Goal: Task Accomplishment & Management: Use online tool/utility

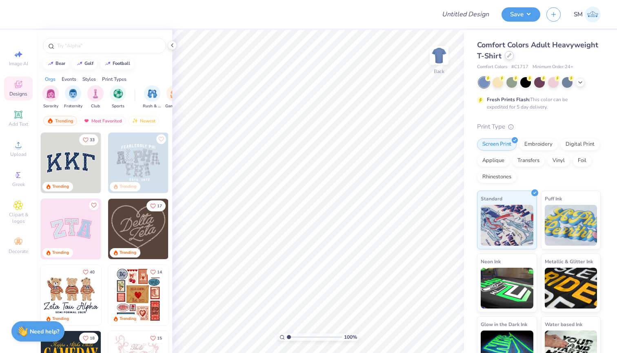
click at [509, 55] on icon at bounding box center [509, 55] width 4 height 4
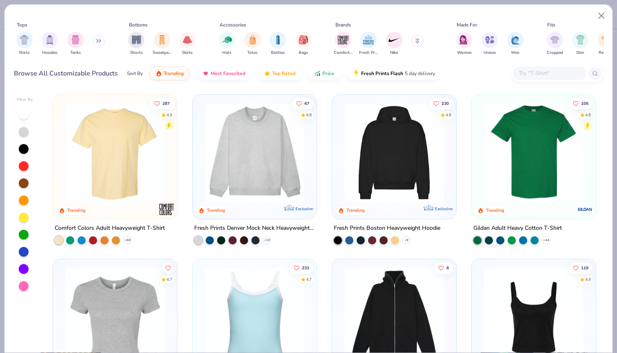
click at [528, 74] on input "text" at bounding box center [549, 73] width 63 height 9
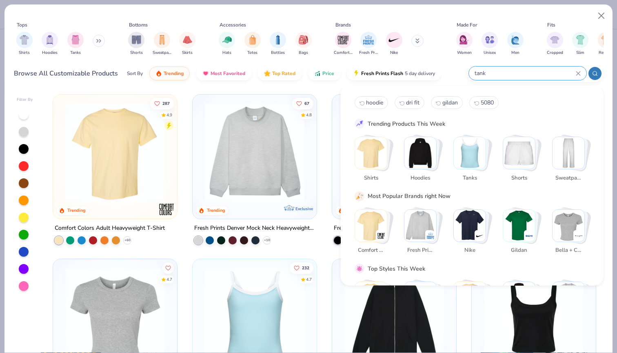
type input "tank"
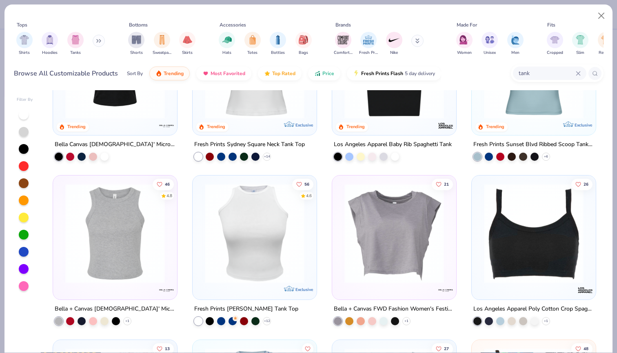
scroll to position [93, 0]
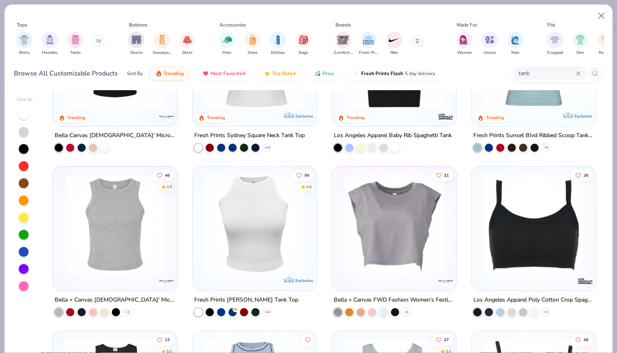
click at [373, 150] on div at bounding box center [372, 147] width 8 height 8
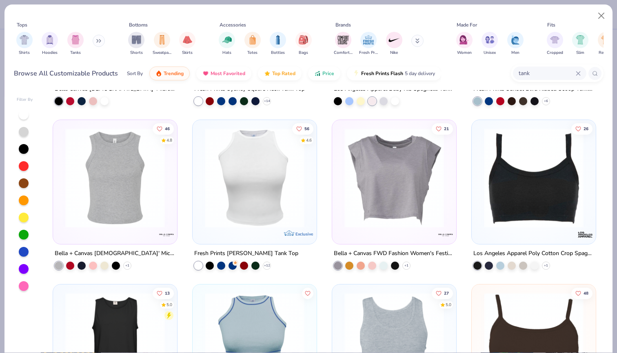
scroll to position [149, 0]
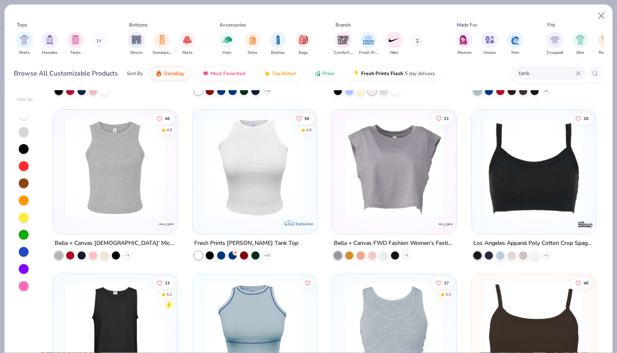
click at [23, 287] on div at bounding box center [24, 286] width 10 height 10
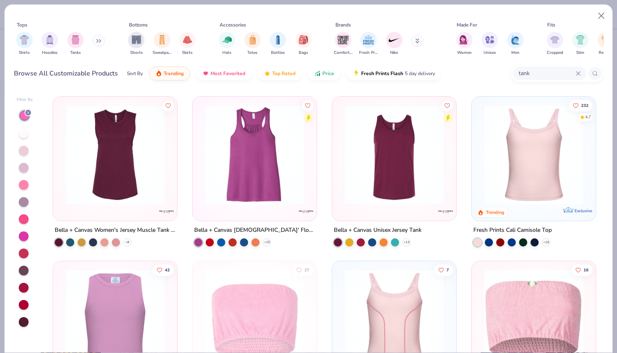
scroll to position [819, 0]
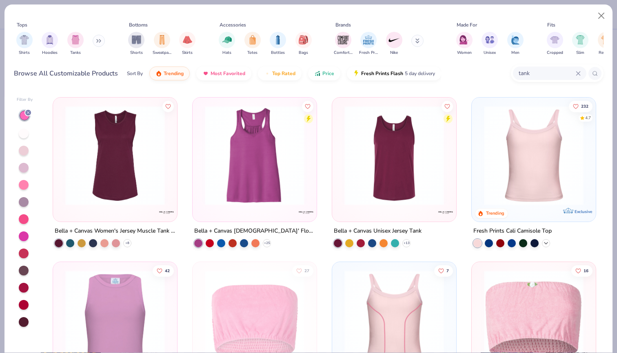
click at [546, 240] on icon at bounding box center [546, 243] width 7 height 7
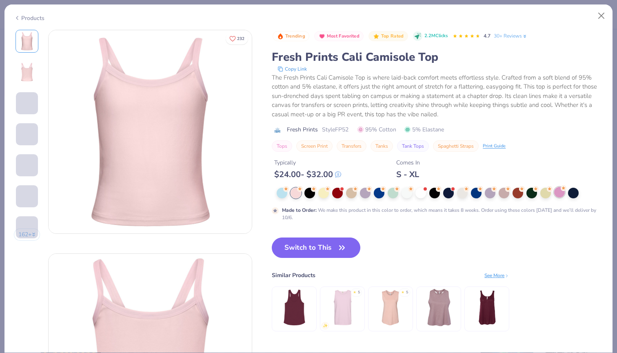
click at [563, 193] on div at bounding box center [559, 192] width 11 height 11
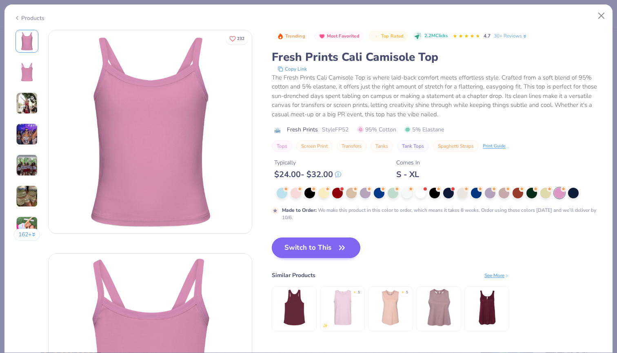
click at [324, 245] on button "Switch to This" at bounding box center [316, 247] width 89 height 20
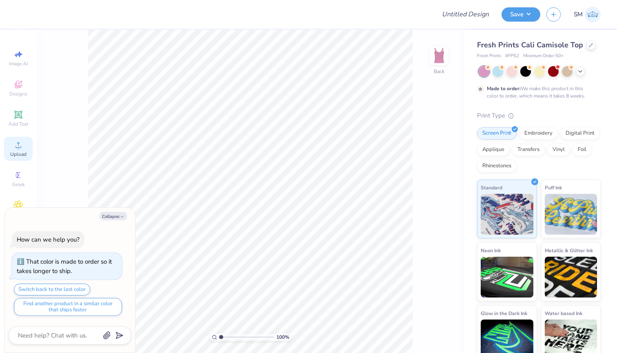
click at [18, 153] on span "Upload" at bounding box center [18, 154] width 16 height 7
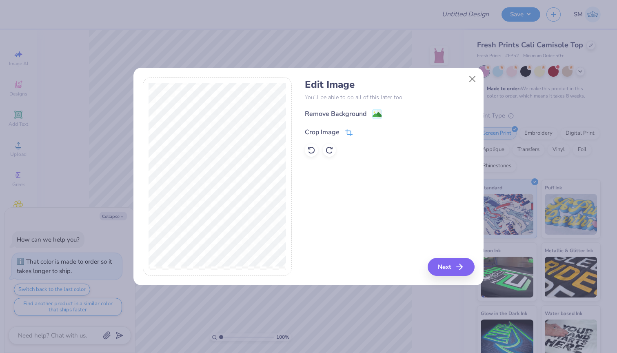
click at [346, 134] on icon at bounding box center [348, 132] width 7 height 7
click at [362, 134] on button at bounding box center [362, 131] width 9 height 9
click at [383, 110] on div "Remove Background" at bounding box center [389, 114] width 169 height 10
click at [378, 110] on g at bounding box center [378, 115] width 10 height 10
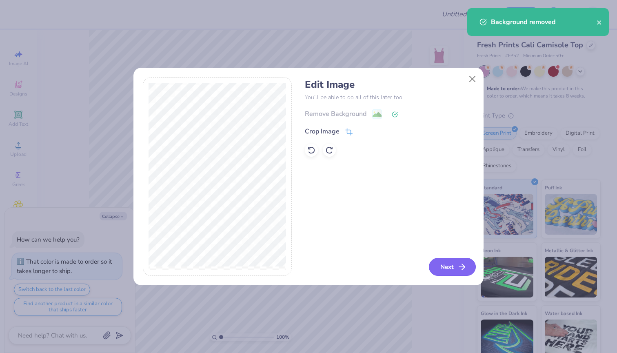
click at [455, 265] on button "Next" at bounding box center [452, 267] width 47 height 18
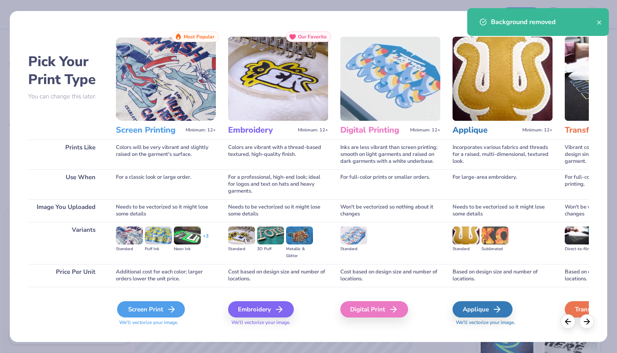
click at [164, 310] on div "Screen Print" at bounding box center [151, 309] width 68 height 16
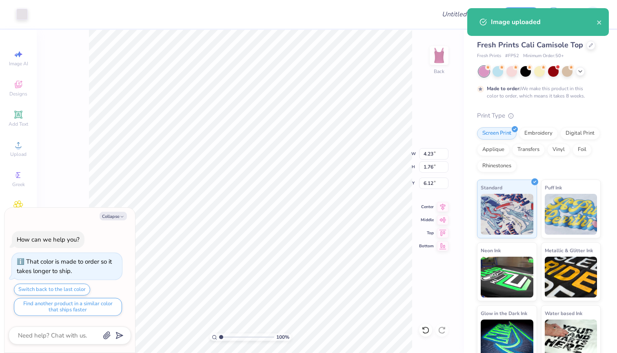
type textarea "x"
type input "2.42"
click at [24, 17] on div at bounding box center [21, 13] width 11 height 11
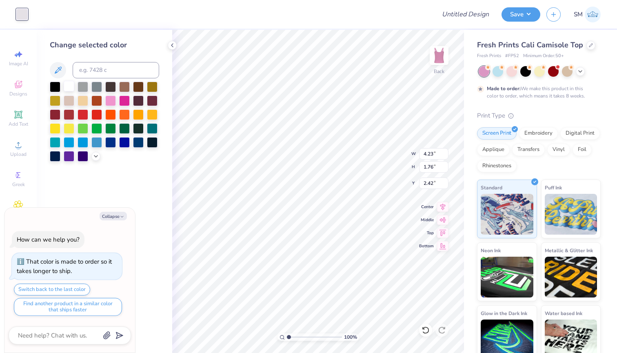
click at [71, 89] on div at bounding box center [69, 86] width 11 height 11
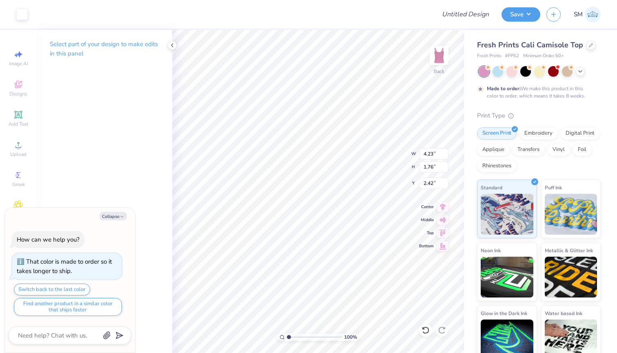
type textarea "x"
type input "6.03"
type input "2.50"
type input "1.68"
type textarea "x"
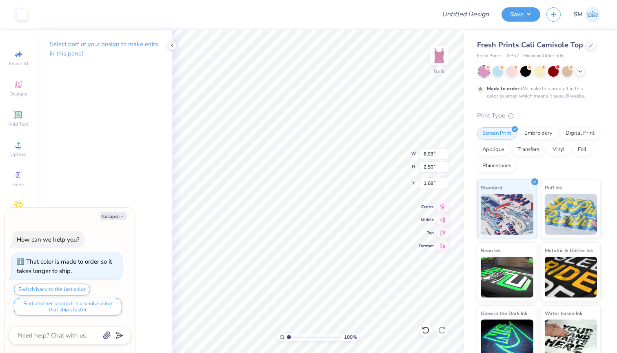
type input "1.30"
click at [395, 163] on div "100 % Back W 6.03 6.03 " H 2.50 2.50 " Y 1.30 1.30 " Center Middle Top Bottom" at bounding box center [318, 191] width 292 height 323
type textarea "x"
type input "5.09"
type input "2.11"
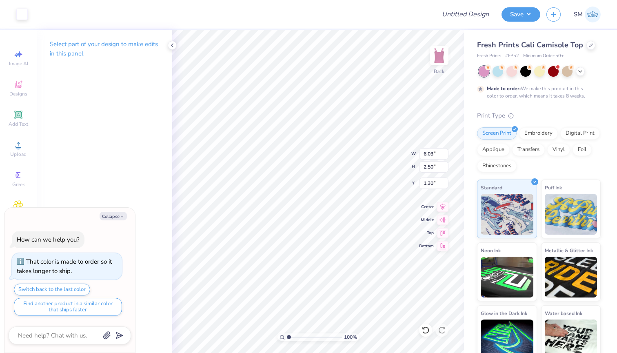
type input "1.69"
type textarea "x"
type input "1.50"
click at [521, 19] on button "Save" at bounding box center [520, 13] width 39 height 14
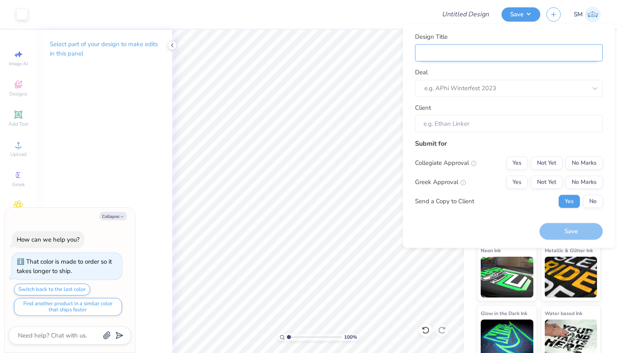
click at [508, 49] on input "Design Title" at bounding box center [509, 53] width 188 height 18
type textarea "x"
type input "t"
type textarea "x"
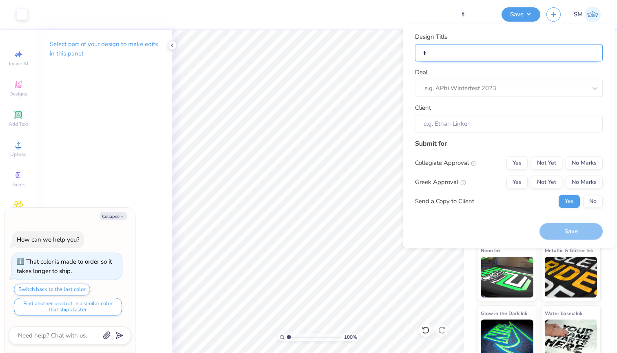
type input "tp"
type textarea "x"
type input "tpa"
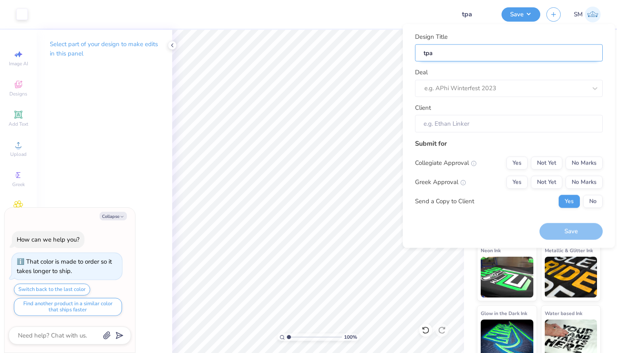
type textarea "x"
type input "tpa"
type textarea "x"
type input "tpa p"
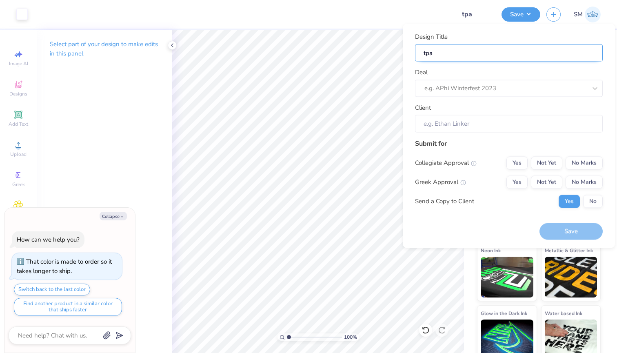
type input "tpa p"
type textarea "x"
type input "tpa po"
type textarea "x"
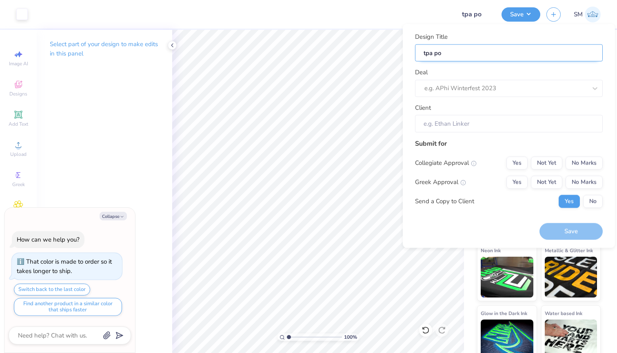
type input "tpa pon"
type textarea "x"
type input "tpa po"
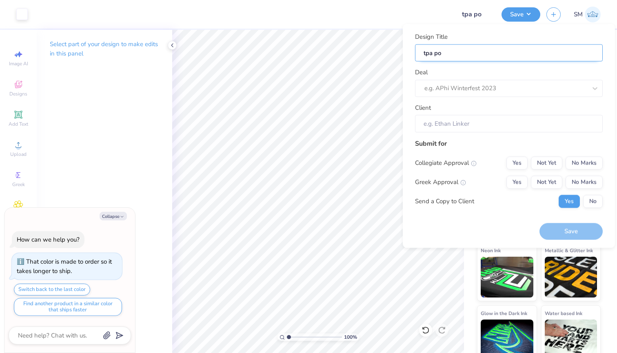
type textarea "x"
type input "tpa poi"
type textarea "x"
type input "tpa poin"
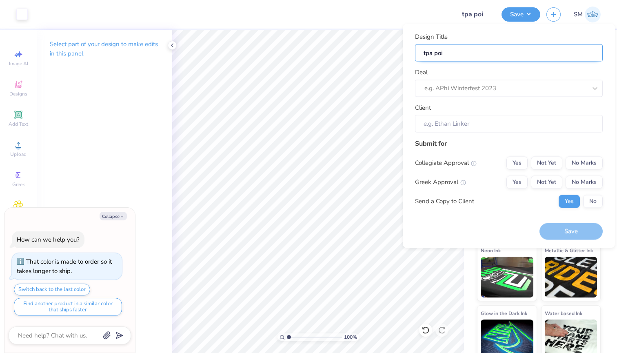
type input "tpa poin"
type textarea "x"
type input "tpa poink"
type textarea "x"
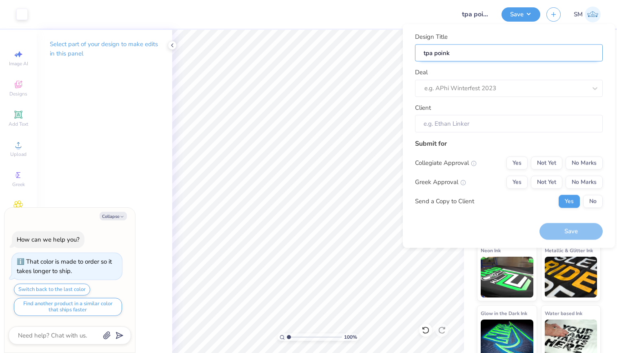
type input "tpa poink"
type textarea "x"
type input "tpa poink"
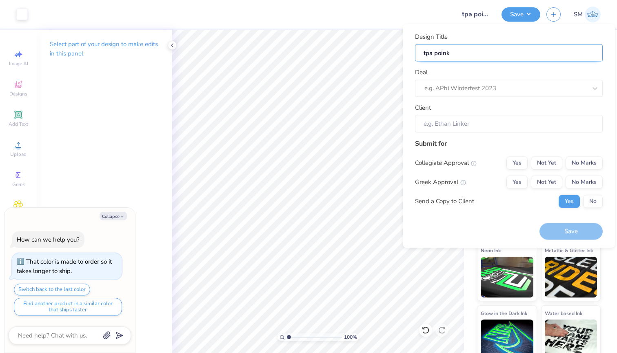
type textarea "x"
type input "tpa poin"
type textarea "x"
type input "tpa poi"
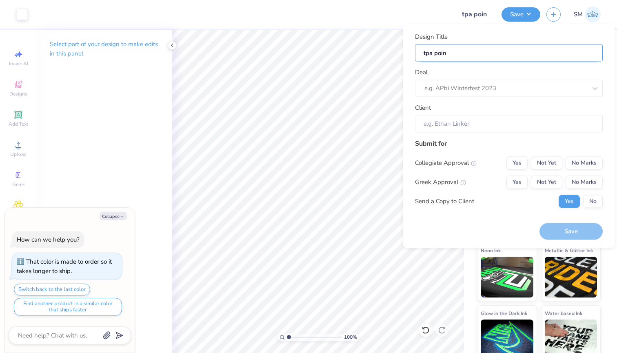
type input "tpa poi"
type textarea "x"
type input "tpa po"
type textarea "x"
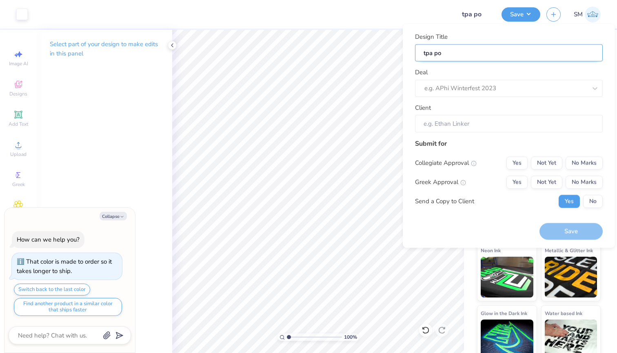
type input "tpa p"
type textarea "x"
type input "tpa pi"
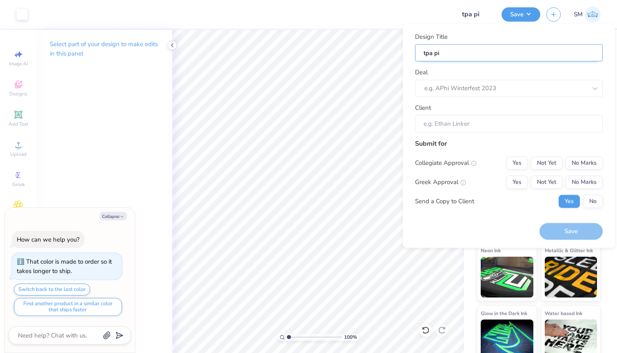
type textarea "x"
type input "tpa pin"
type textarea "x"
type input "tpa pink"
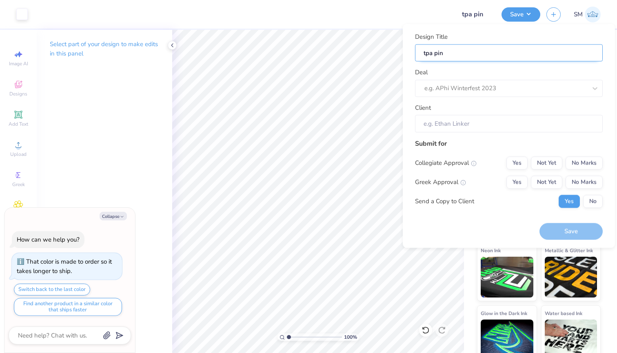
type input "tpa pink"
type textarea "x"
type input "tpa pink"
type textarea "x"
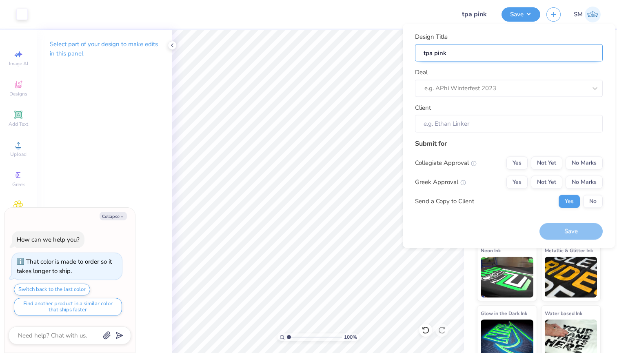
type input "tpa pink t"
type textarea "x"
type input "tpa pink ta"
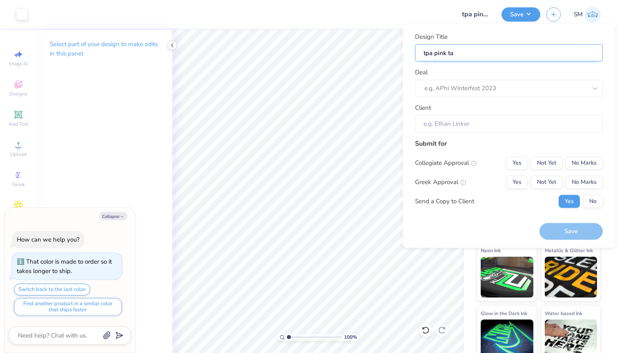
type textarea "x"
type input "tpa pink tan"
type textarea "x"
type input "tpa pink tank"
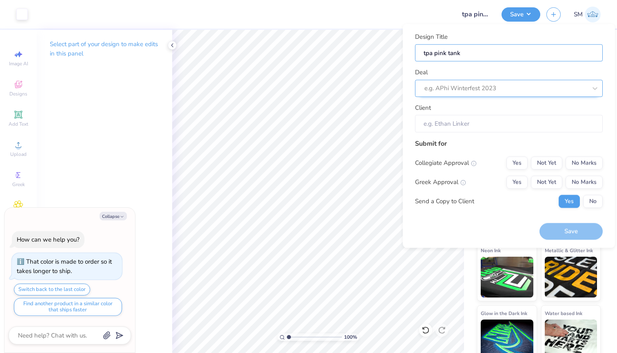
type input "tpa pink tank"
click at [508, 80] on div "e.g. APhi Winterfest 2023" at bounding box center [509, 88] width 188 height 17
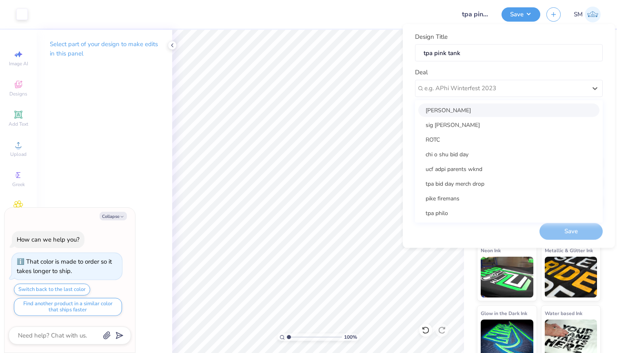
click at [484, 106] on div "[PERSON_NAME]" at bounding box center [508, 109] width 181 height 13
type textarea "x"
type input "[PERSON_NAME]"
click at [475, 87] on div "[PERSON_NAME]" at bounding box center [506, 88] width 164 height 13
click at [468, 209] on div "tpa philo" at bounding box center [508, 212] width 181 height 13
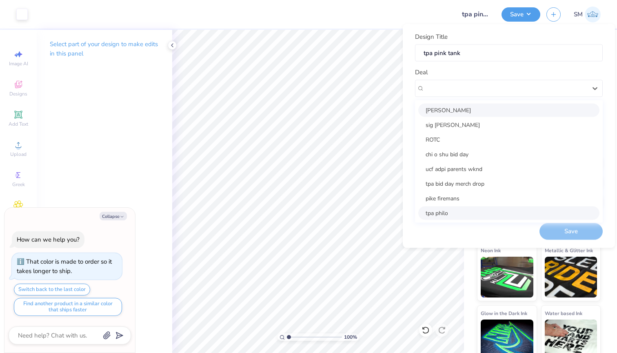
type textarea "x"
type input "[PERSON_NAME]"
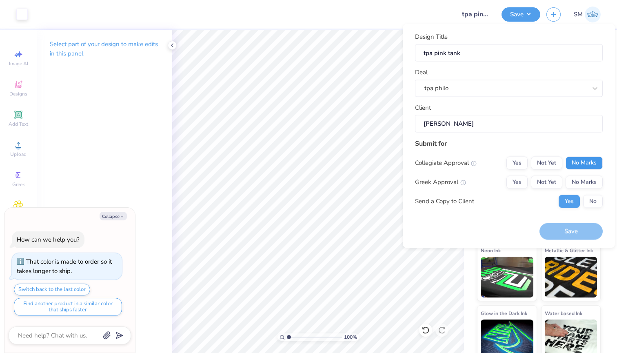
click at [587, 162] on button "No Marks" at bounding box center [584, 162] width 37 height 13
click at [529, 180] on div "Yes Not Yet No Marks" at bounding box center [554, 181] width 96 height 13
click at [523, 180] on button "Yes" at bounding box center [516, 181] width 21 height 13
click at [595, 202] on button "No" at bounding box center [593, 201] width 20 height 13
click at [581, 221] on div "Save" at bounding box center [570, 227] width 63 height 26
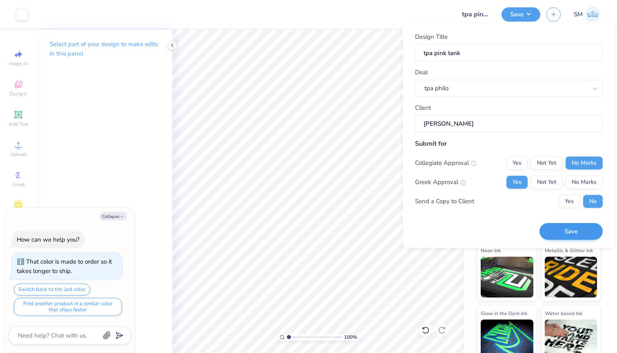
click at [580, 225] on button "Save" at bounding box center [570, 231] width 63 height 17
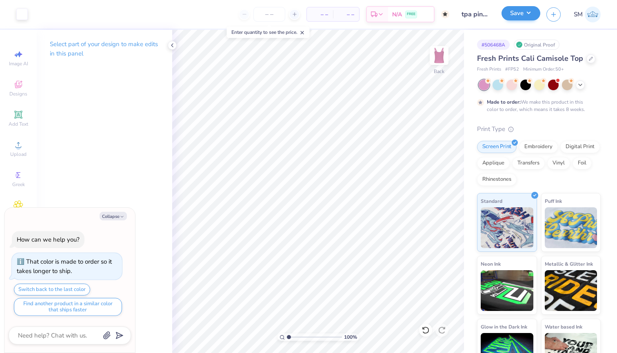
click at [530, 16] on button "Save" at bounding box center [520, 13] width 39 height 14
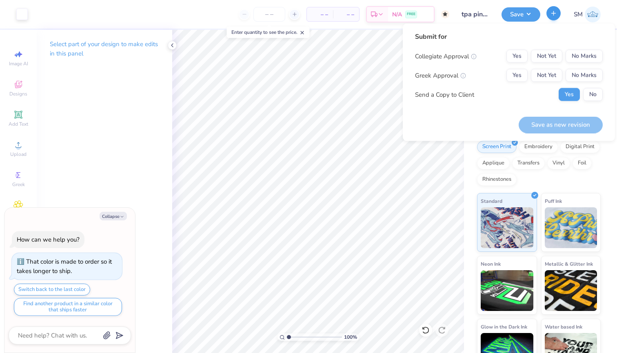
click at [551, 20] on button "button" at bounding box center [553, 13] width 14 height 14
type textarea "x"
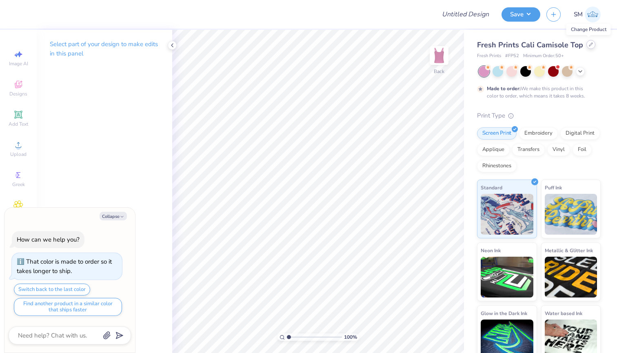
click at [589, 46] on icon at bounding box center [591, 44] width 4 height 4
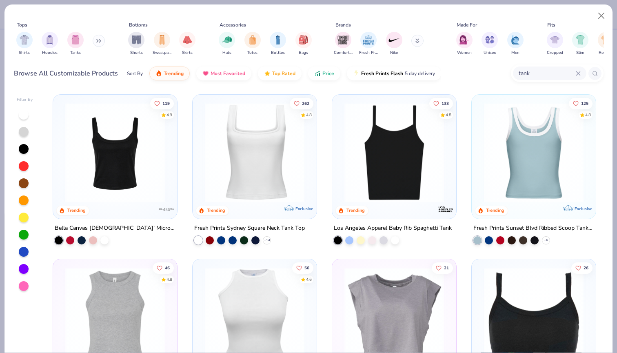
click at [23, 284] on div at bounding box center [24, 286] width 10 height 10
type textarea "x"
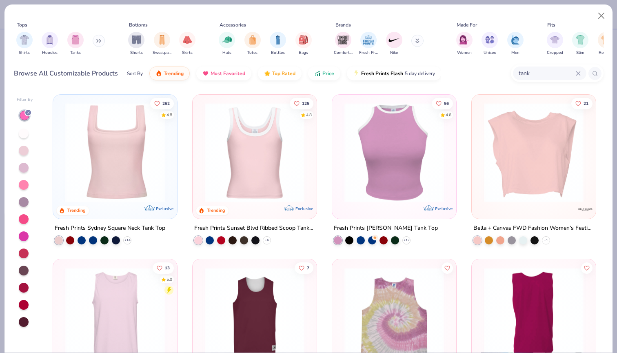
click at [579, 73] on icon at bounding box center [578, 73] width 5 height 5
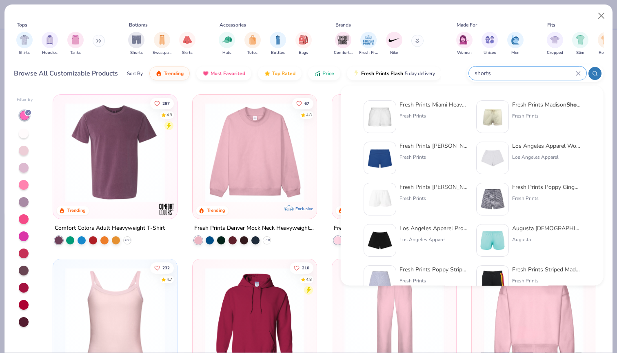
type input "shorts"
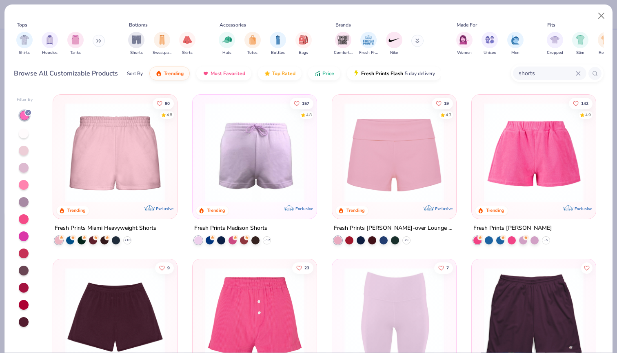
click at [89, 192] on img at bounding box center [115, 153] width 108 height 100
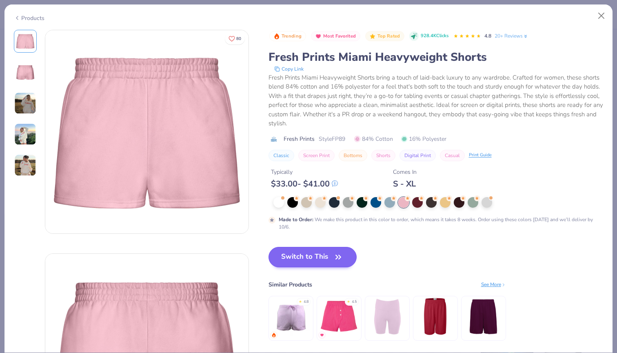
click at [324, 256] on button "Switch to This" at bounding box center [312, 257] width 89 height 20
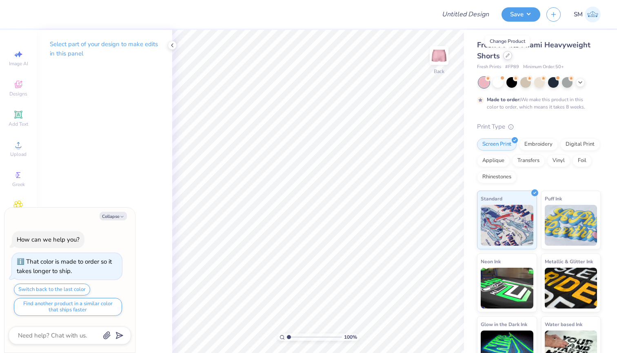
click at [504, 58] on div at bounding box center [507, 55] width 9 height 9
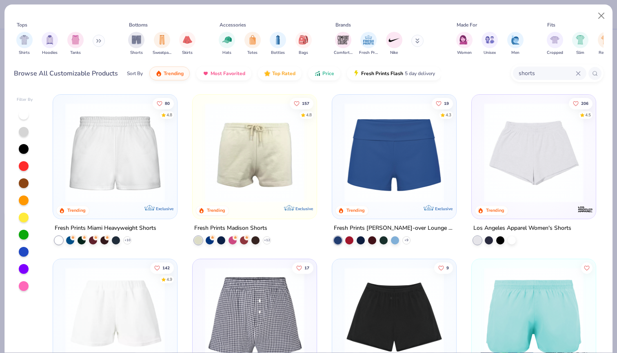
click at [24, 284] on div at bounding box center [24, 286] width 10 height 10
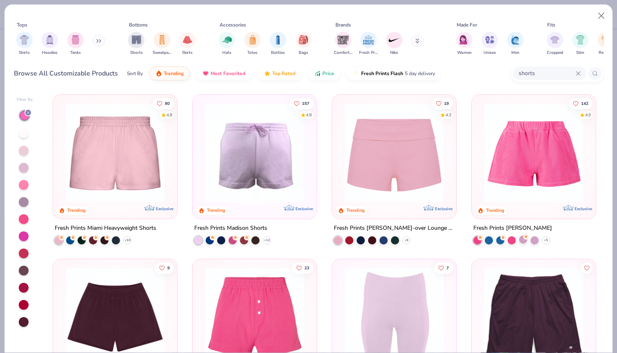
click at [523, 240] on div at bounding box center [523, 239] width 8 height 8
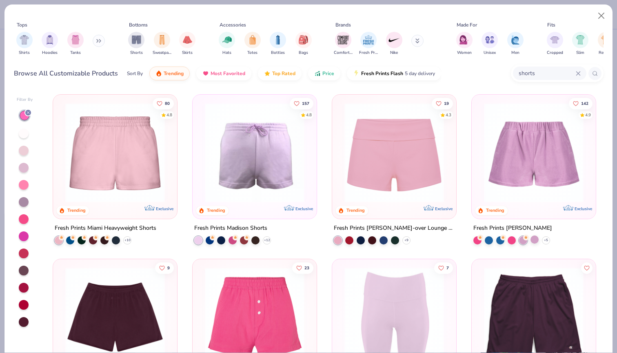
click at [530, 240] on div at bounding box center [534, 239] width 8 height 8
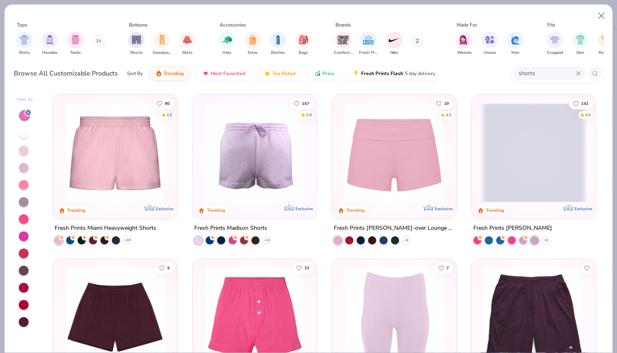
click at [526, 209] on div at bounding box center [534, 155] width 116 height 112
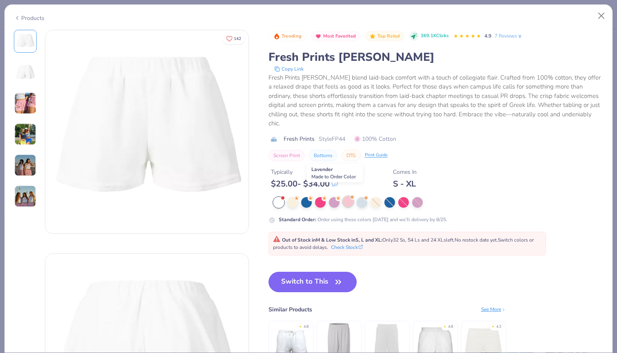
click at [349, 196] on div at bounding box center [348, 201] width 11 height 11
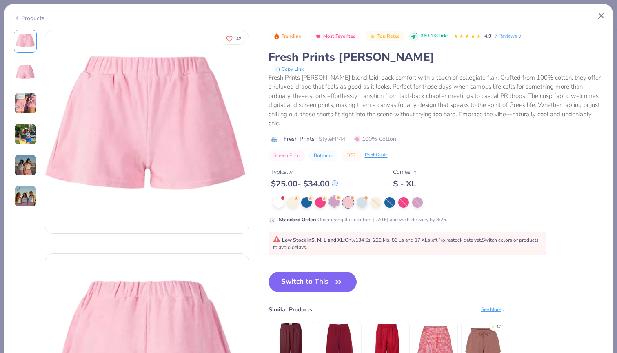
click at [337, 196] on div at bounding box center [334, 201] width 11 height 11
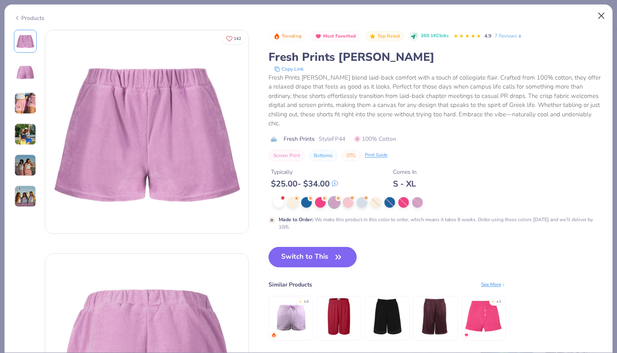
click at [598, 16] on button "Close" at bounding box center [602, 16] width 16 height 16
type textarea "x"
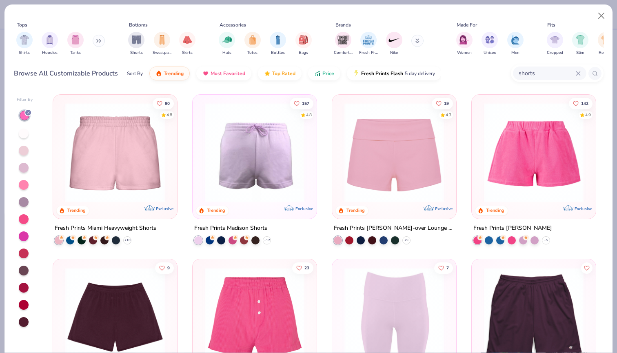
click at [576, 72] on icon at bounding box center [578, 73] width 5 height 5
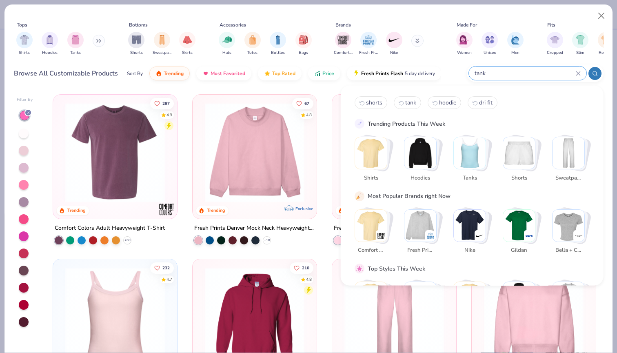
type input "tank"
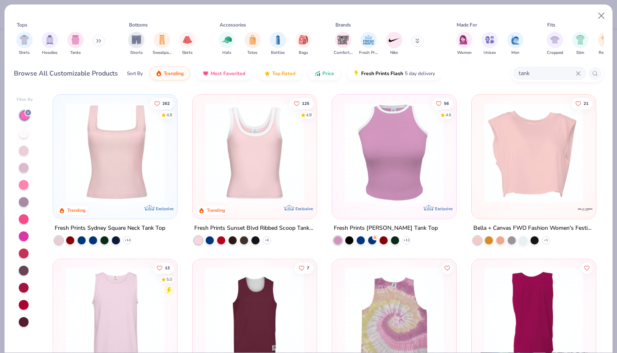
click at [579, 72] on icon at bounding box center [578, 73] width 4 height 4
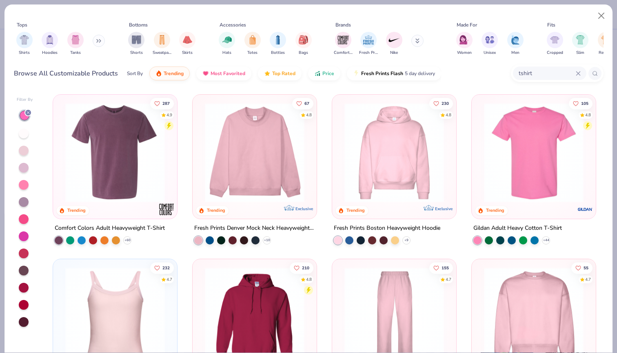
type input "tshirt"
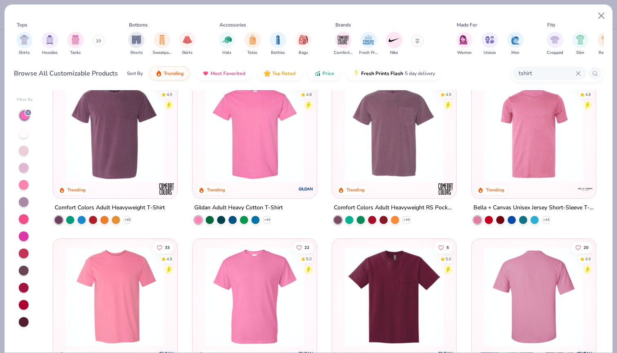
scroll to position [4, 0]
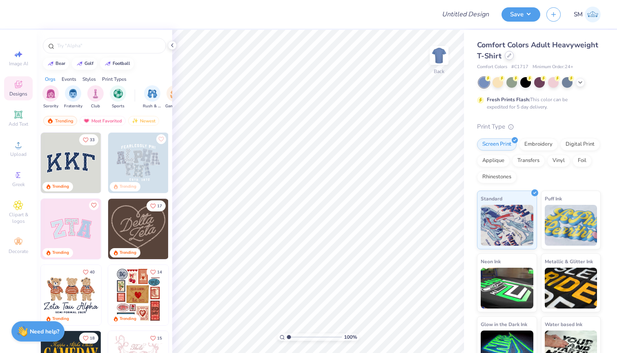
click at [510, 57] on icon at bounding box center [509, 55] width 4 height 4
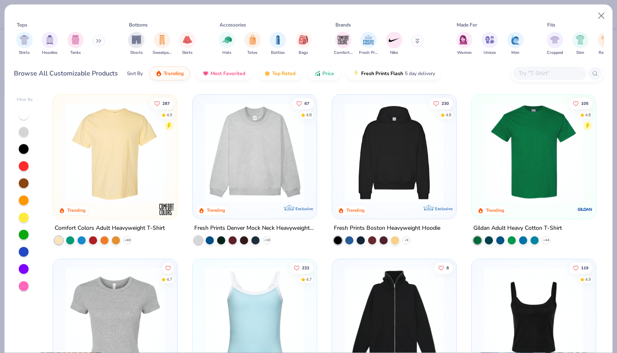
click at [546, 78] on input "text" at bounding box center [549, 73] width 63 height 9
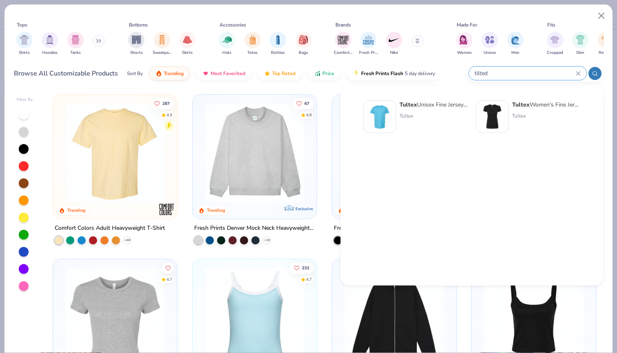
type input "tilted"
drag, startPoint x: 546, startPoint y: 78, endPoint x: 430, endPoint y: 106, distance: 119.3
click at [430, 106] on div "Tultex Unisex Fine Jersey T-Shirt" at bounding box center [433, 104] width 69 height 9
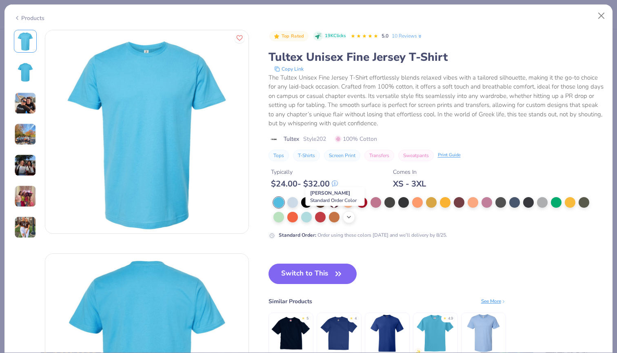
click at [344, 217] on div "+ 21" at bounding box center [349, 217] width 12 height 12
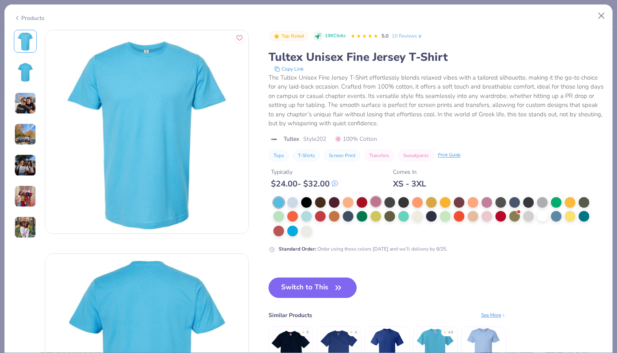
click at [379, 202] on div at bounding box center [375, 201] width 11 height 11
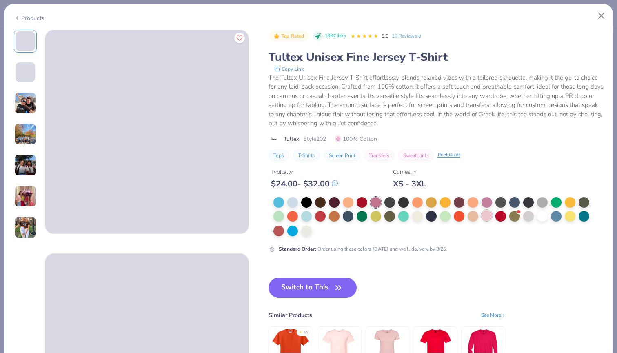
click at [490, 216] on div at bounding box center [486, 215] width 11 height 11
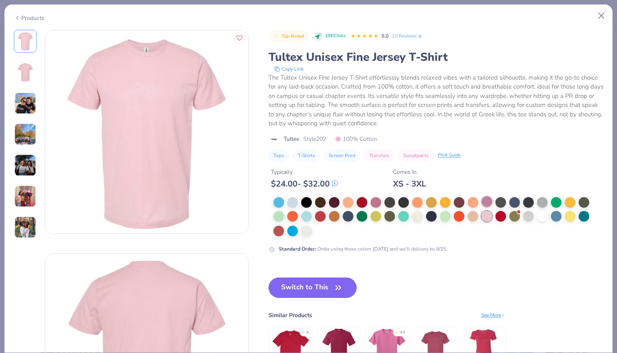
click at [487, 197] on div at bounding box center [486, 201] width 11 height 11
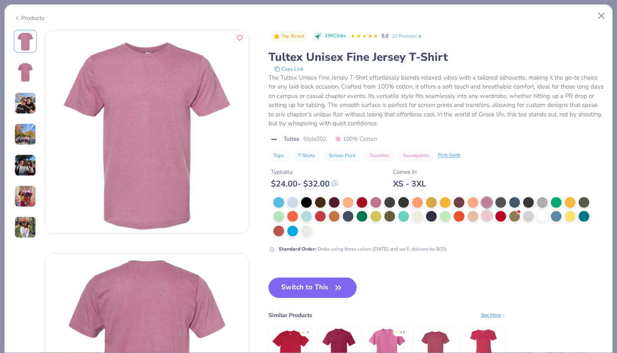
click at [487, 214] on div at bounding box center [486, 215] width 11 height 11
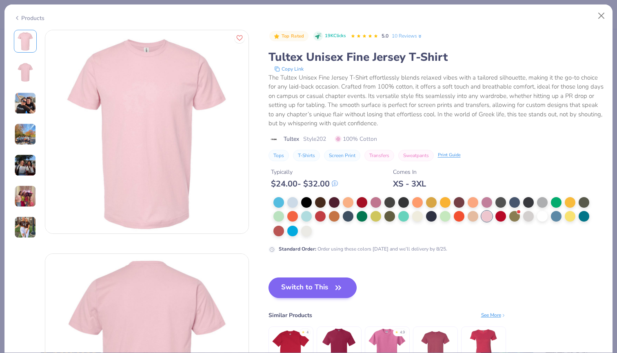
click at [320, 286] on button "Switch to This" at bounding box center [312, 287] width 89 height 20
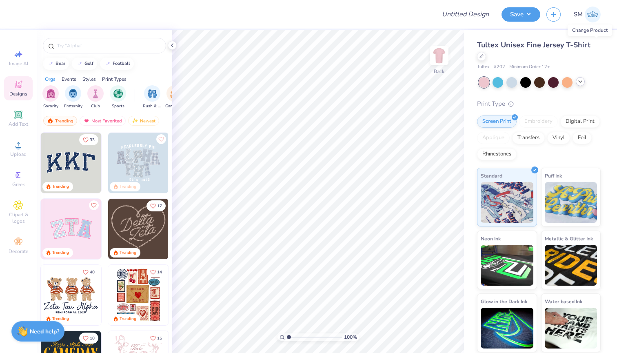
click at [582, 78] on icon at bounding box center [580, 81] width 7 height 7
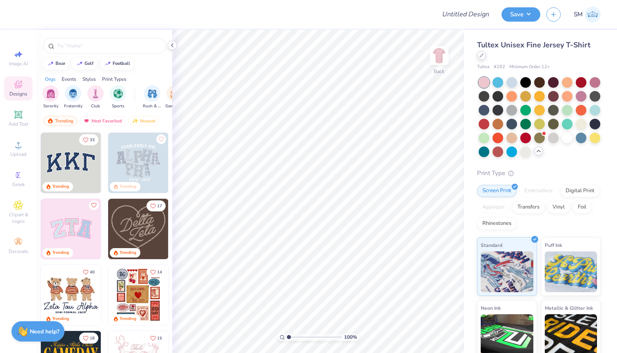
click at [486, 51] on div at bounding box center [481, 55] width 9 height 9
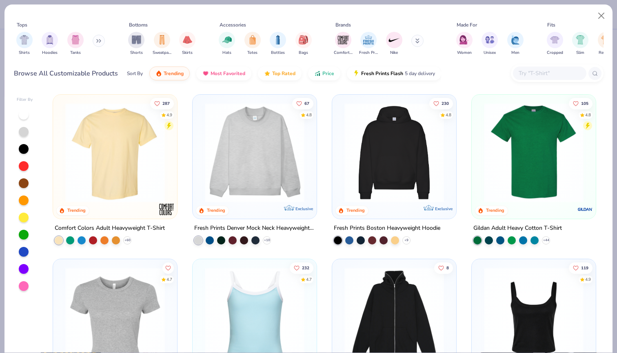
click at [535, 72] on input "text" at bounding box center [549, 73] width 63 height 9
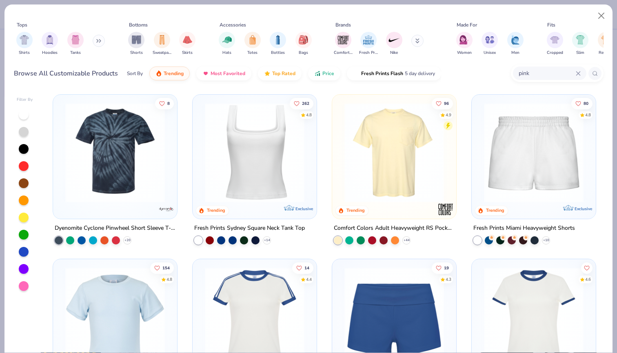
click at [582, 73] on div "pink" at bounding box center [549, 73] width 73 height 13
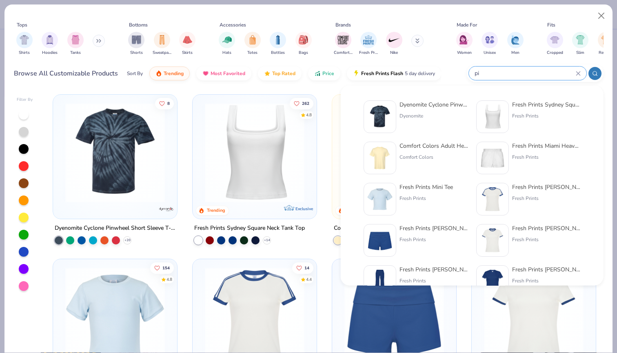
type input "p"
type input "t"
type input "tshirt"
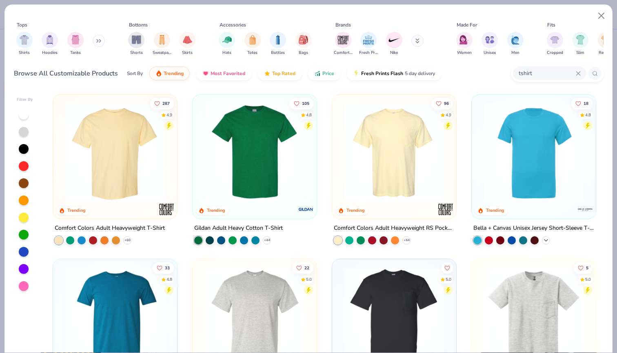
click at [548, 239] on icon at bounding box center [546, 240] width 7 height 7
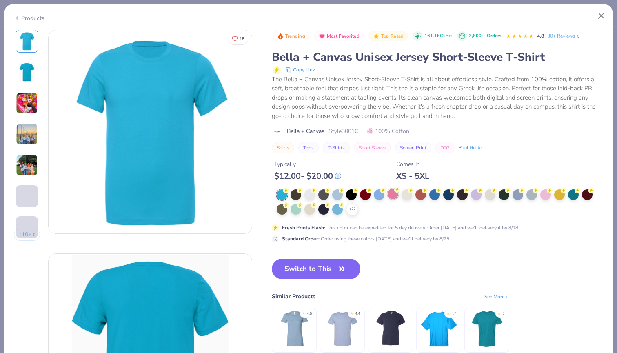
click at [390, 193] on div at bounding box center [393, 194] width 11 height 11
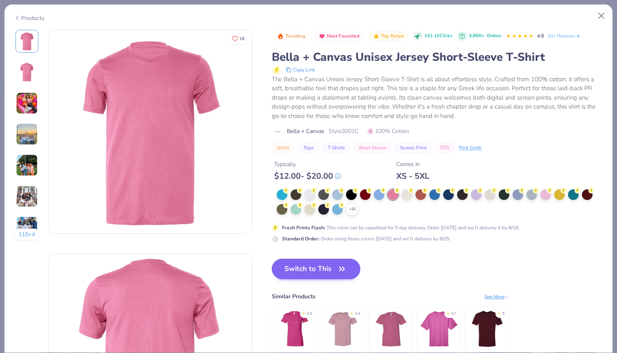
click at [304, 262] on button "Switch to This" at bounding box center [316, 269] width 89 height 20
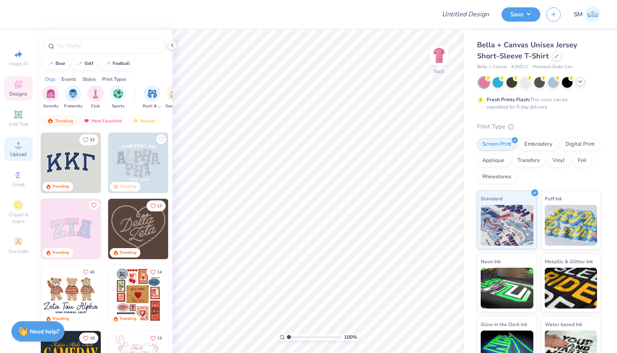
click at [20, 144] on icon at bounding box center [18, 145] width 10 height 10
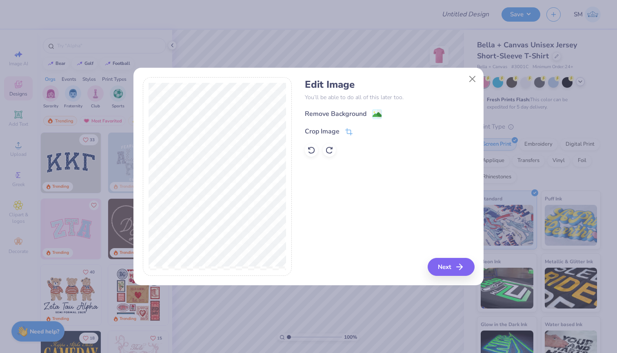
click at [353, 127] on div "Crop Image" at bounding box center [389, 131] width 169 height 10
click at [352, 130] on icon at bounding box center [348, 132] width 7 height 7
click at [365, 131] on icon at bounding box center [362, 131] width 5 height 5
click at [378, 114] on image at bounding box center [377, 115] width 9 height 9
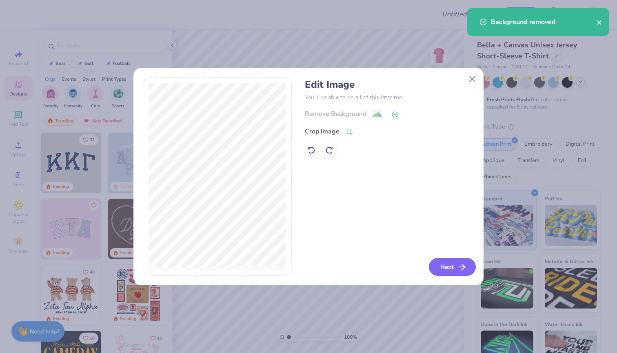
click at [440, 270] on button "Next" at bounding box center [452, 267] width 47 height 18
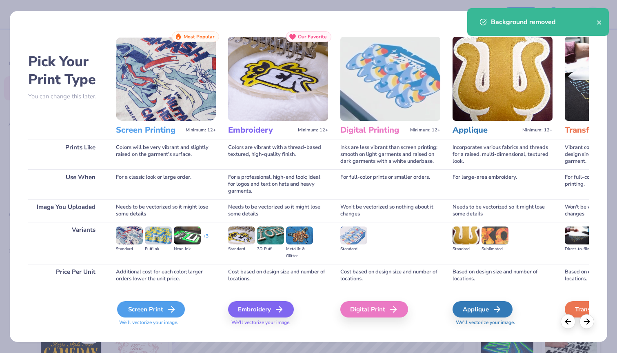
click at [163, 304] on div "Screen Print" at bounding box center [151, 309] width 68 height 16
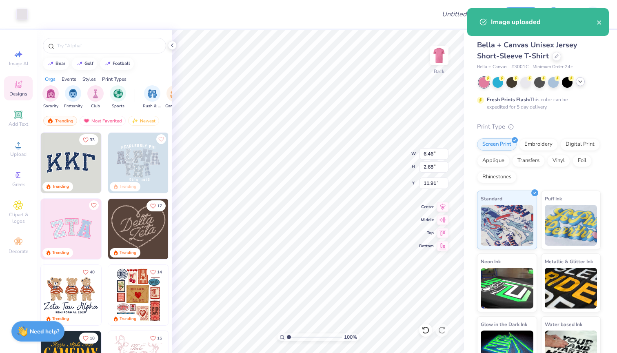
click at [19, 21] on div "Art colors" at bounding box center [14, 14] width 28 height 29
click at [22, 7] on div "Art colors" at bounding box center [14, 14] width 28 height 29
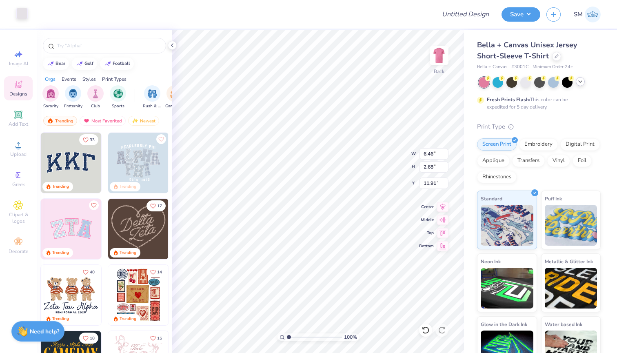
click at [22, 9] on div at bounding box center [21, 13] width 11 height 11
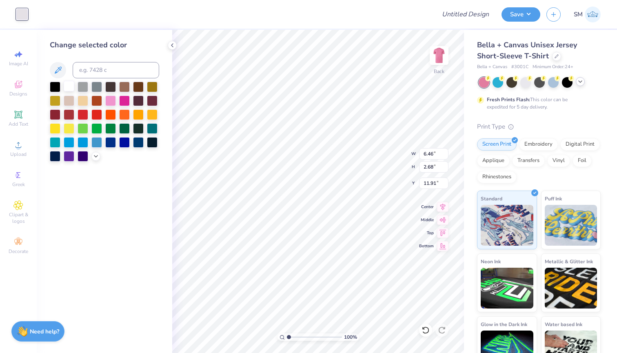
click at [64, 91] on div at bounding box center [69, 86] width 11 height 11
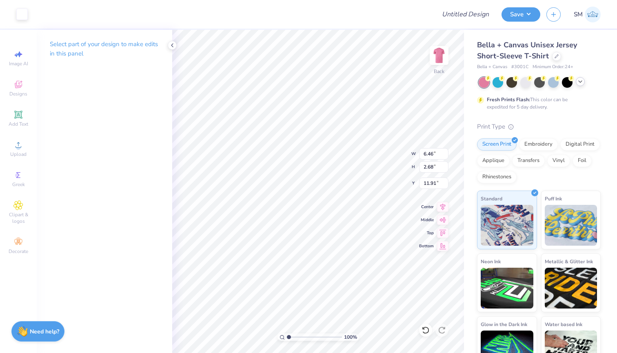
type input "3.24"
type input "7.44"
type input "3.08"
type input "3.00"
click at [526, 15] on button "Save" at bounding box center [520, 13] width 39 height 14
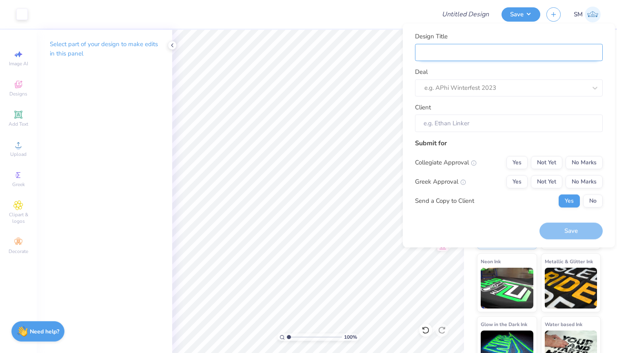
click at [524, 56] on input "Design Title" at bounding box center [509, 53] width 188 height 18
type input "t"
type input "tp"
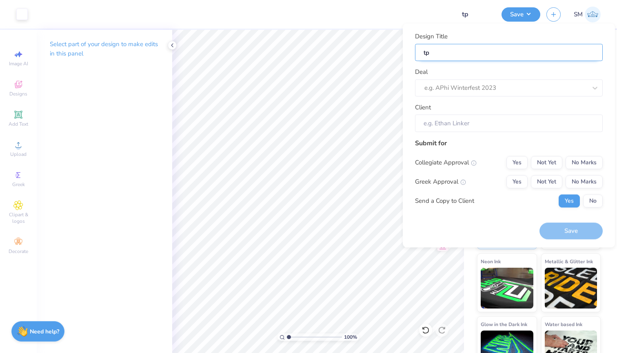
type input "tpa"
type input "tap"
type input "tap p"
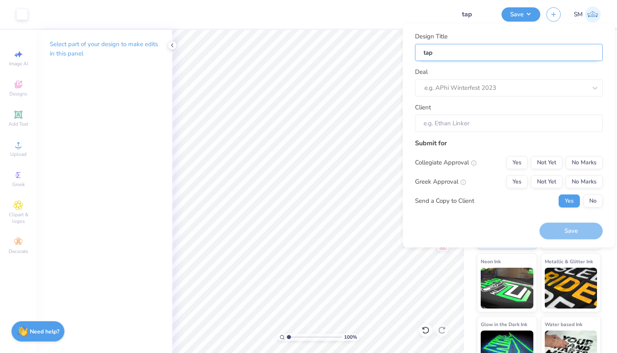
type input "tap p"
type input "tap ph"
type input "tap phi"
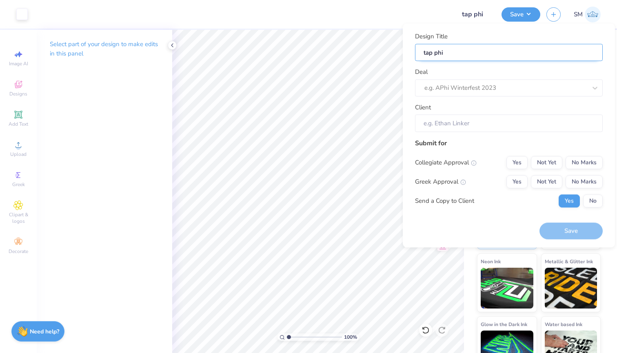
type input "tap phil"
type input "tap philo"
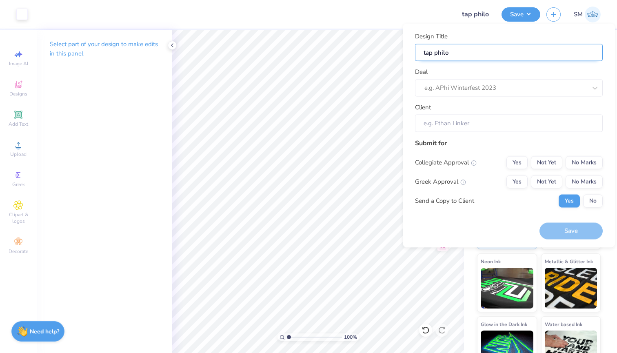
type input "tap philo"
click at [434, 50] on input "tap philo" at bounding box center [509, 53] width 188 height 18
type input "tapphilo"
type input "taphilo"
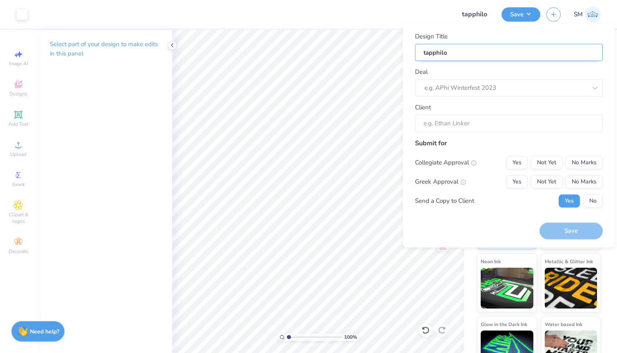
type input "taphilo"
type input "tphilo"
type input "tpphilo"
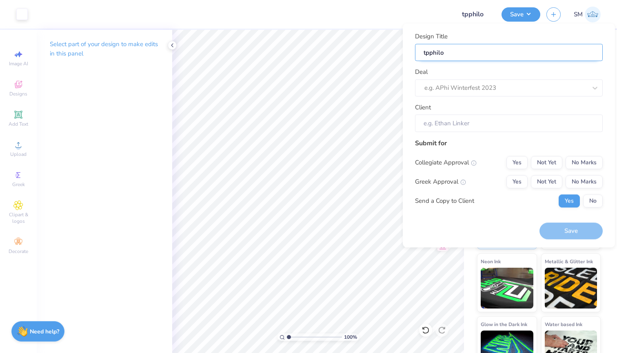
type input "tpaphilo"
type input "tpa philo"
click at [477, 51] on input "tpa philo" at bounding box center [509, 53] width 188 height 18
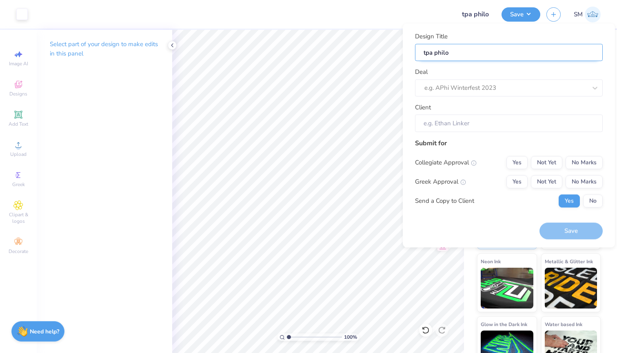
type input "tpa philo s"
type input "tpa philo sh"
type input "tpa [PERSON_NAME]"
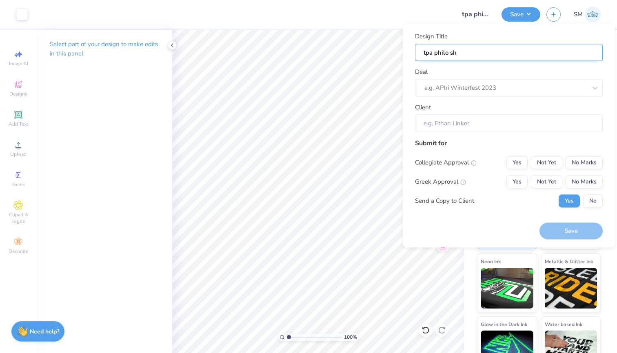
type input "tpa [PERSON_NAME]"
type input "tpa philo shirt"
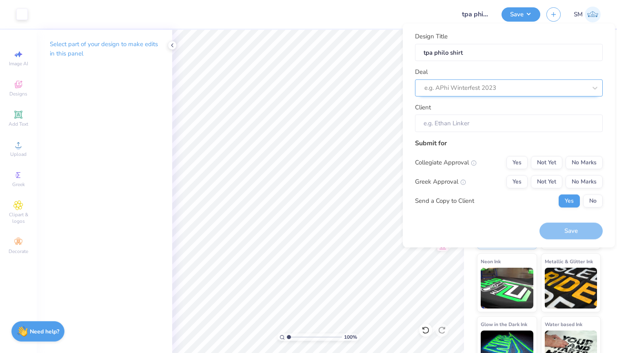
click at [449, 86] on div "e.g. APhi Winterfest 2023" at bounding box center [505, 87] width 162 height 9
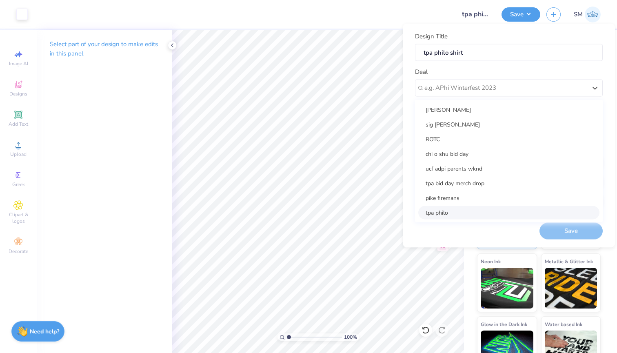
click at [434, 213] on div "tpa philo" at bounding box center [508, 212] width 181 height 13
type input "[PERSON_NAME]"
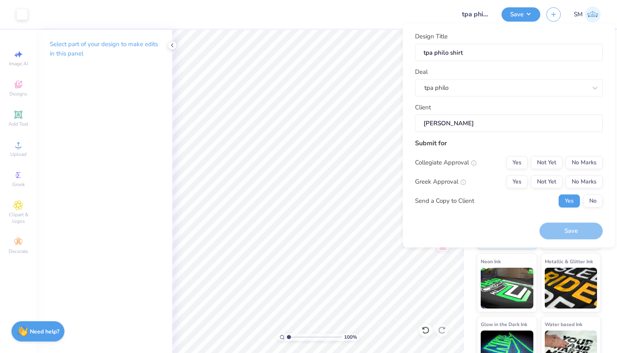
click at [577, 154] on div "Submit for Collegiate Approval Yes Not Yet No Marks Greek Approval Yes Not Yet …" at bounding box center [509, 175] width 188 height 75
click at [578, 158] on button "No Marks" at bounding box center [584, 162] width 37 height 13
click at [522, 182] on button "Yes" at bounding box center [516, 181] width 21 height 13
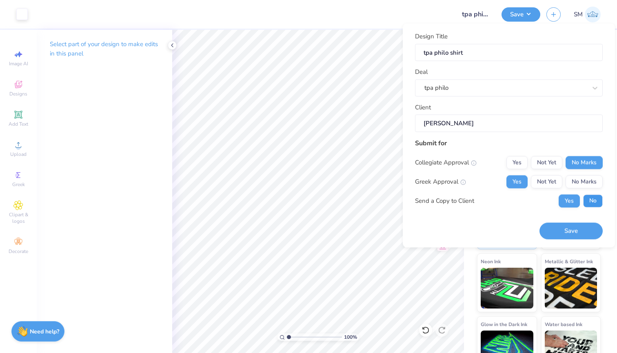
click at [592, 200] on button "No" at bounding box center [593, 200] width 20 height 13
click at [583, 233] on button "Save" at bounding box center [570, 231] width 63 height 17
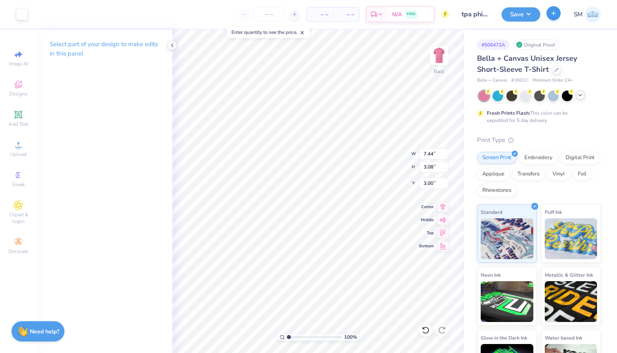
click at [559, 15] on button "button" at bounding box center [553, 13] width 14 height 14
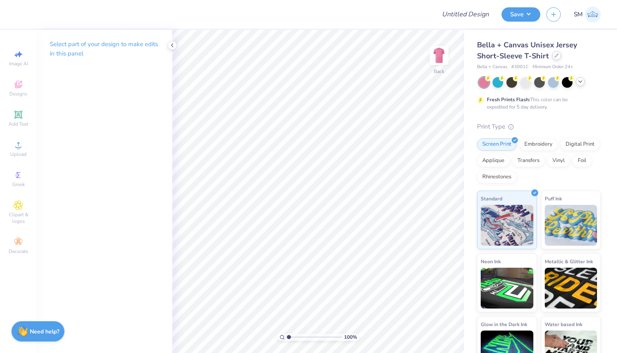
click at [552, 54] on div at bounding box center [556, 55] width 9 height 9
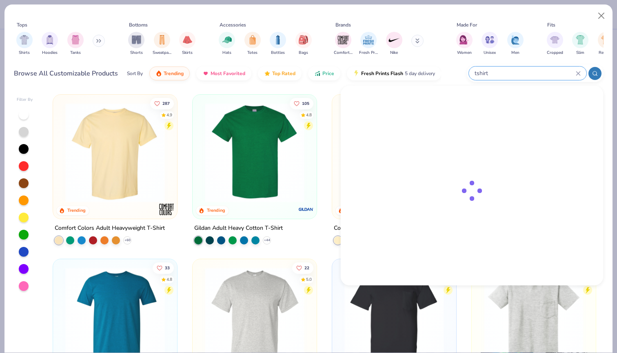
click at [572, 73] on input "tshirt" at bounding box center [525, 73] width 102 height 9
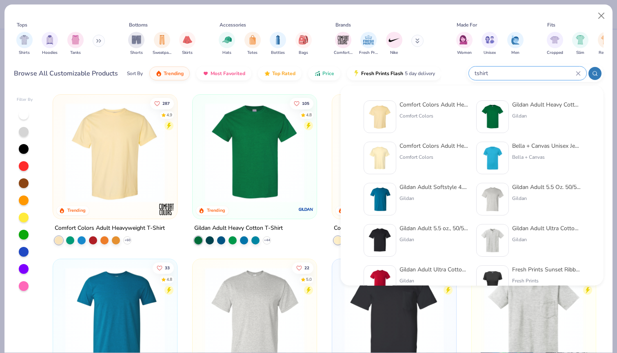
click at [574, 75] on input "tshirt" at bounding box center [525, 73] width 102 height 9
click at [581, 75] on div "tshirt" at bounding box center [528, 73] width 118 height 13
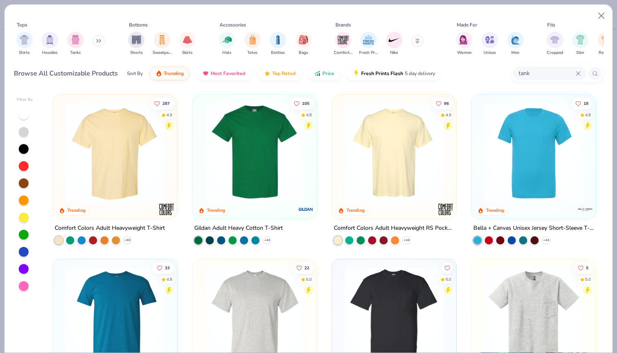
type input "tank"
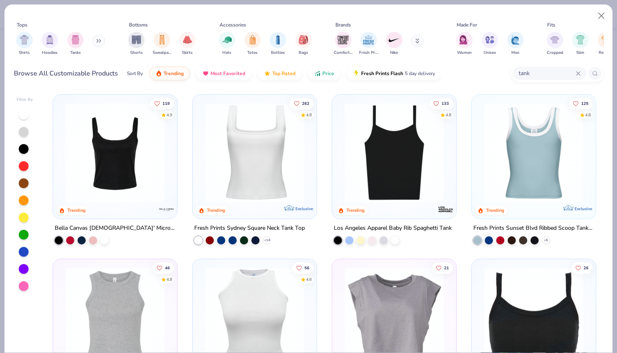
click at [20, 287] on div at bounding box center [24, 286] width 10 height 10
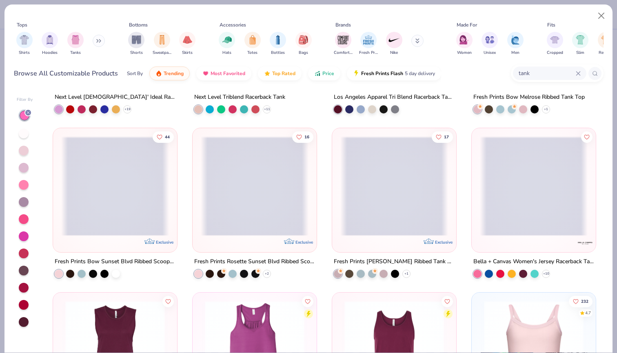
scroll to position [624, 0]
click at [603, 13] on button "Close" at bounding box center [602, 16] width 16 height 16
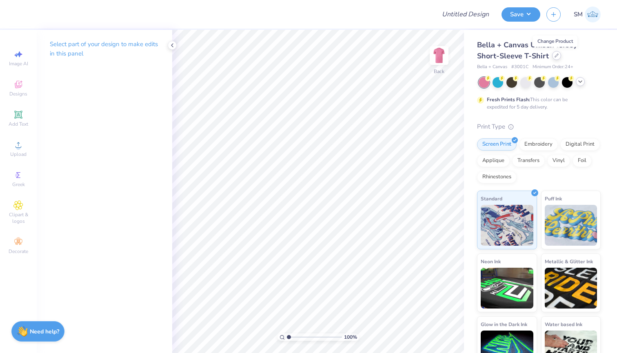
click at [554, 59] on div at bounding box center [556, 55] width 9 height 9
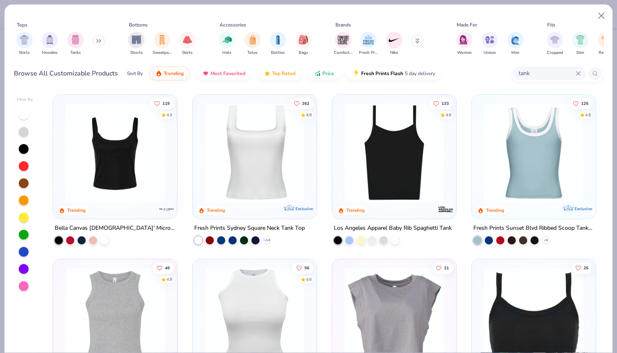
click at [545, 77] on input "tank" at bounding box center [547, 73] width 58 height 9
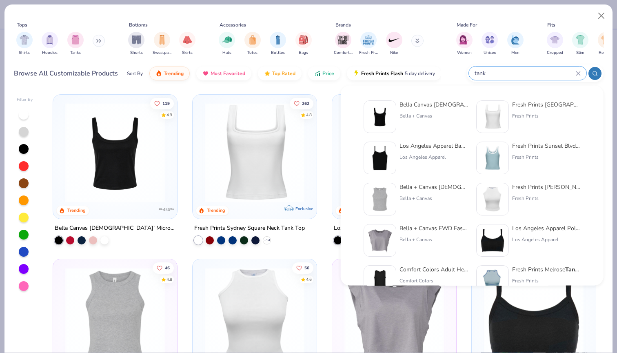
click at [579, 74] on icon at bounding box center [578, 73] width 4 height 4
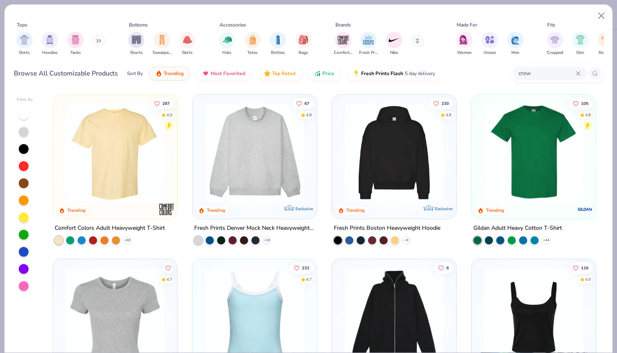
type input "crew"
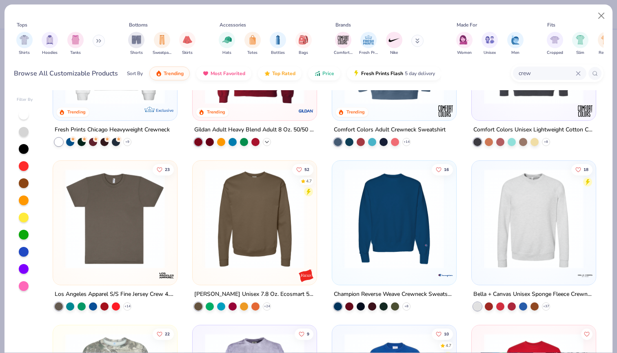
scroll to position [122, 0]
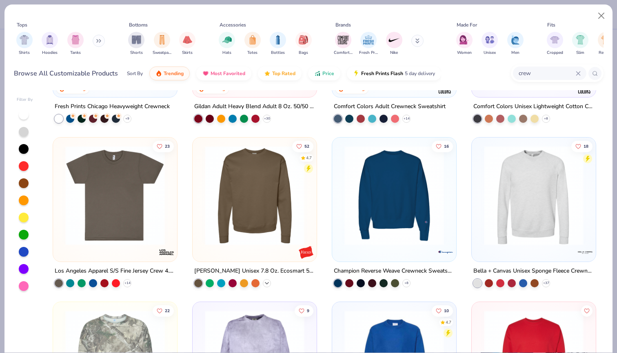
click at [265, 279] on div "+ 24" at bounding box center [267, 283] width 8 height 8
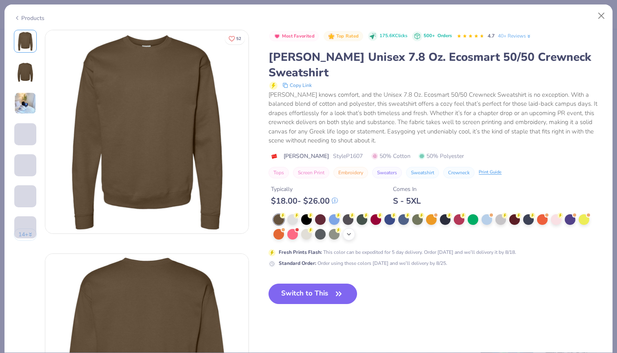
click at [350, 233] on polyline at bounding box center [348, 234] width 3 height 2
click at [502, 213] on div at bounding box center [500, 218] width 11 height 11
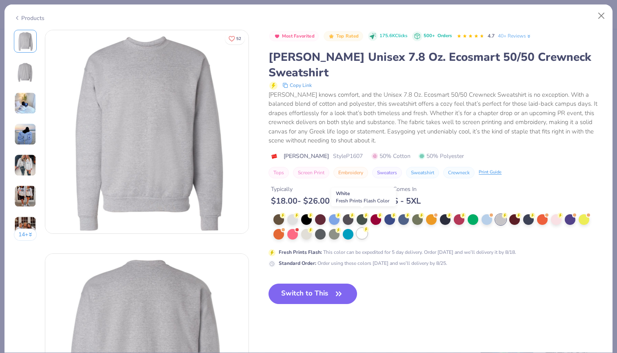
click at [365, 228] on div at bounding box center [362, 233] width 11 height 11
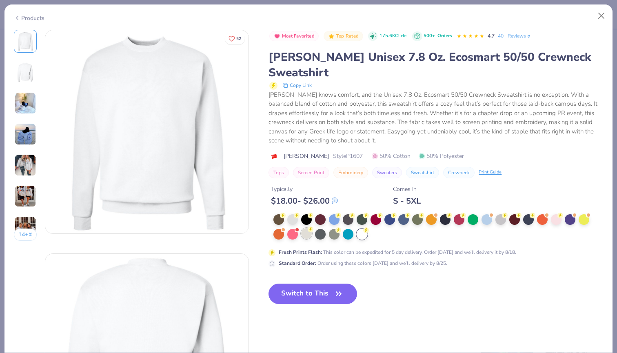
click at [308, 228] on div at bounding box center [306, 233] width 11 height 11
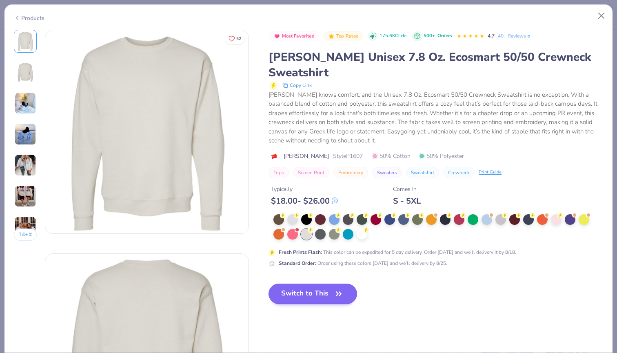
click at [307, 284] on button "Switch to This" at bounding box center [312, 294] width 89 height 20
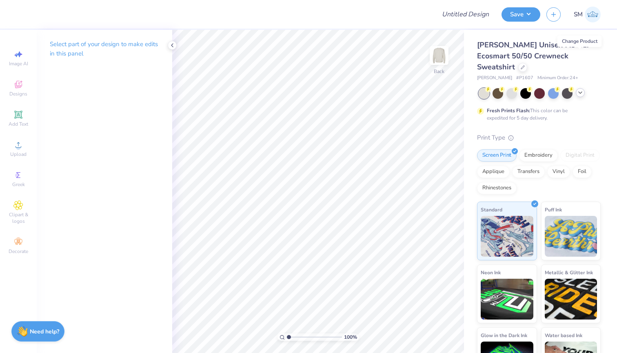
click at [516, 75] on span "# P1607" at bounding box center [524, 78] width 17 height 7
copy span "P1607"
